Goal: Check status: Check status

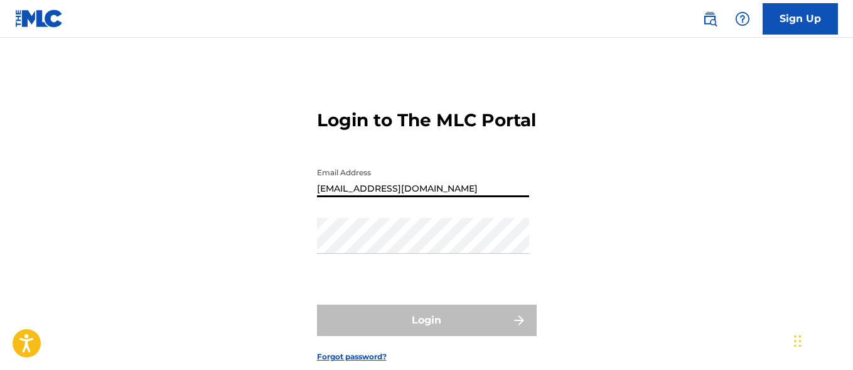
type input "[EMAIL_ADDRESS][DOMAIN_NAME]"
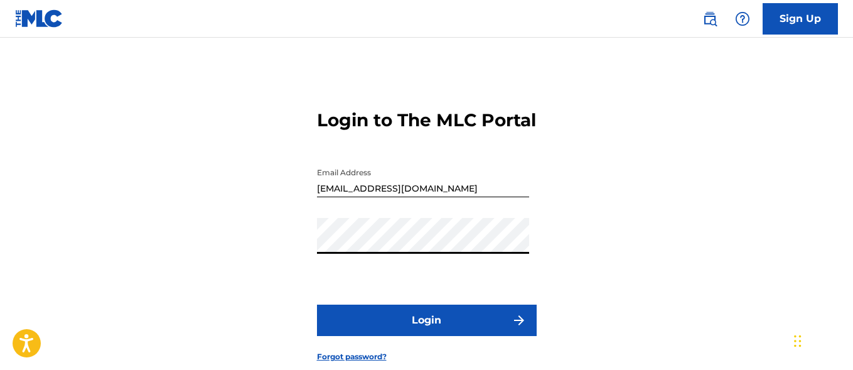
click at [426, 336] on button "Login" at bounding box center [427, 319] width 220 height 31
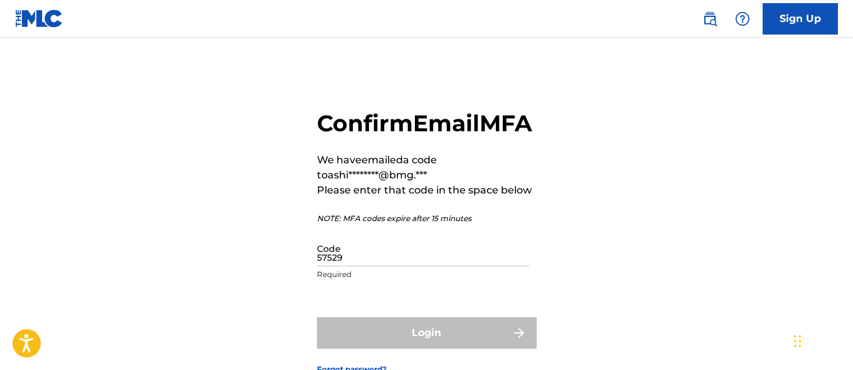
type input "575299"
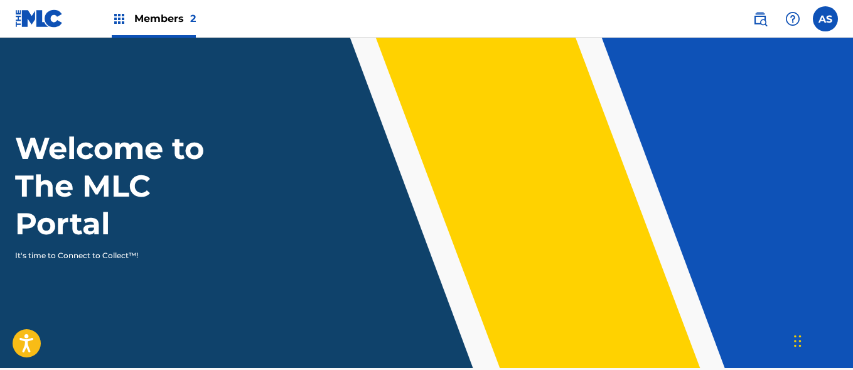
click at [119, 19] on img at bounding box center [119, 18] width 15 height 15
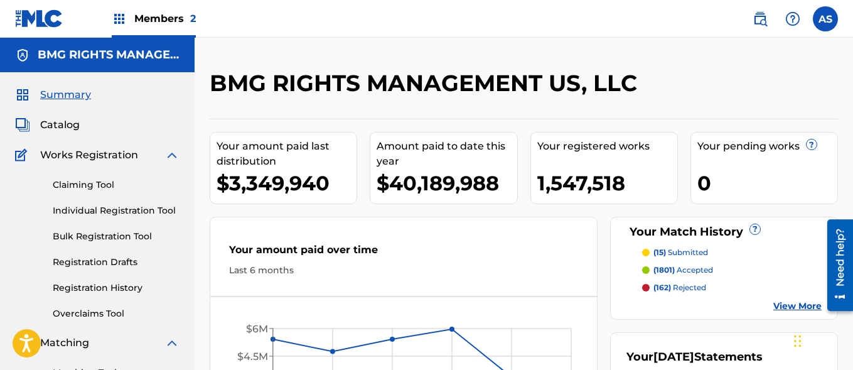
scroll to position [272, 0]
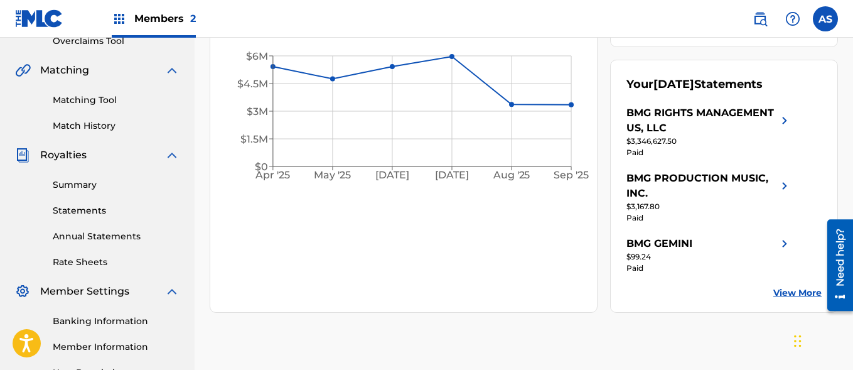
click at [116, 184] on link "Summary" at bounding box center [116, 184] width 127 height 13
